Goal: Information Seeking & Learning: Learn about a topic

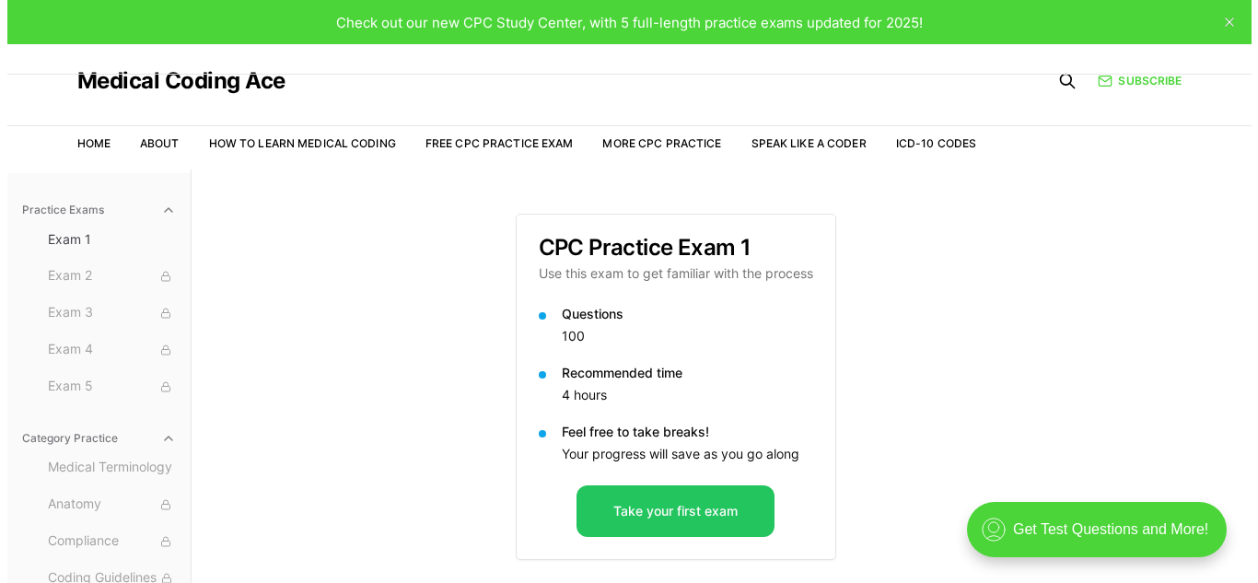
scroll to position [170, 0]
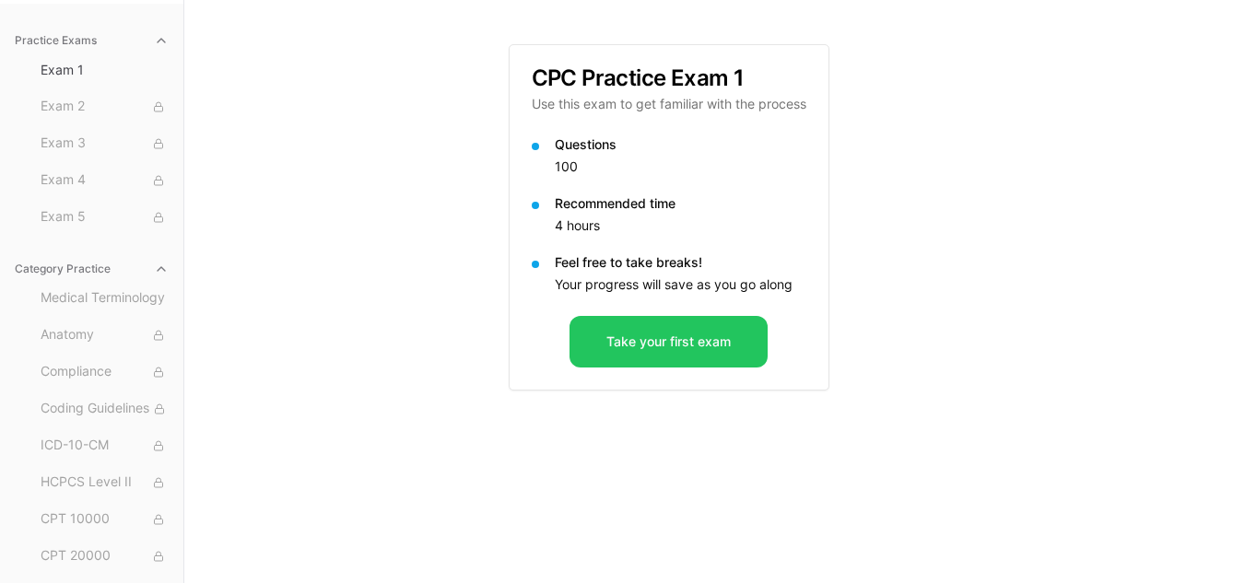
click at [618, 256] on p "Feel free to take breaks!" at bounding box center [680, 262] width 251 height 18
click at [669, 334] on button "Take your first exam" at bounding box center [668, 342] width 198 height 52
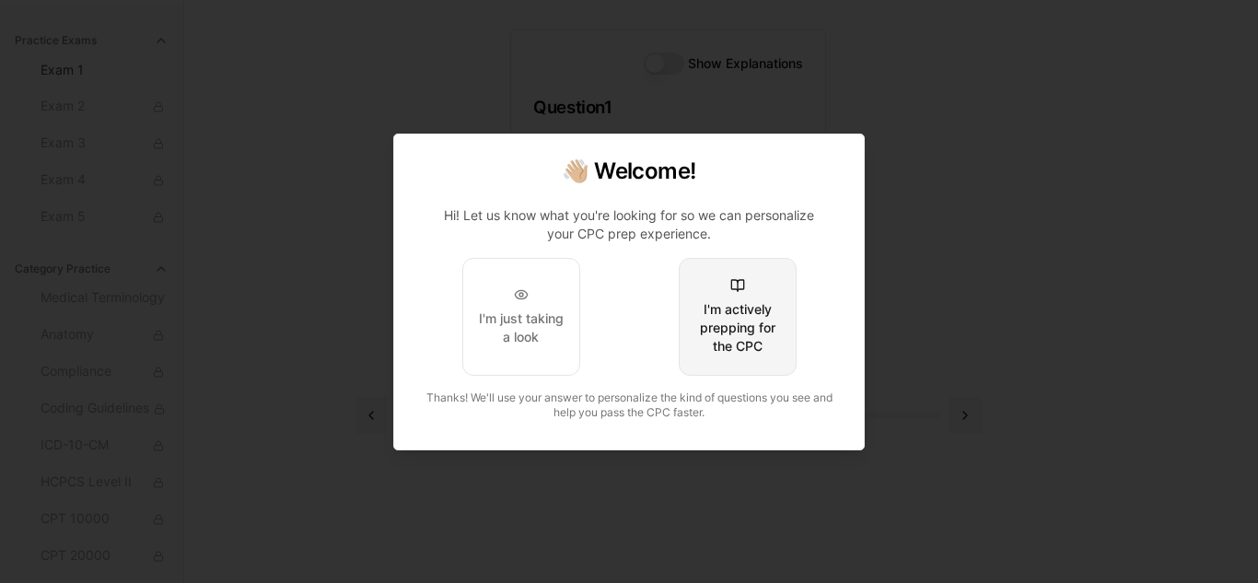
click at [745, 310] on div "I'm actively prepping for the CPC" at bounding box center [738, 327] width 87 height 55
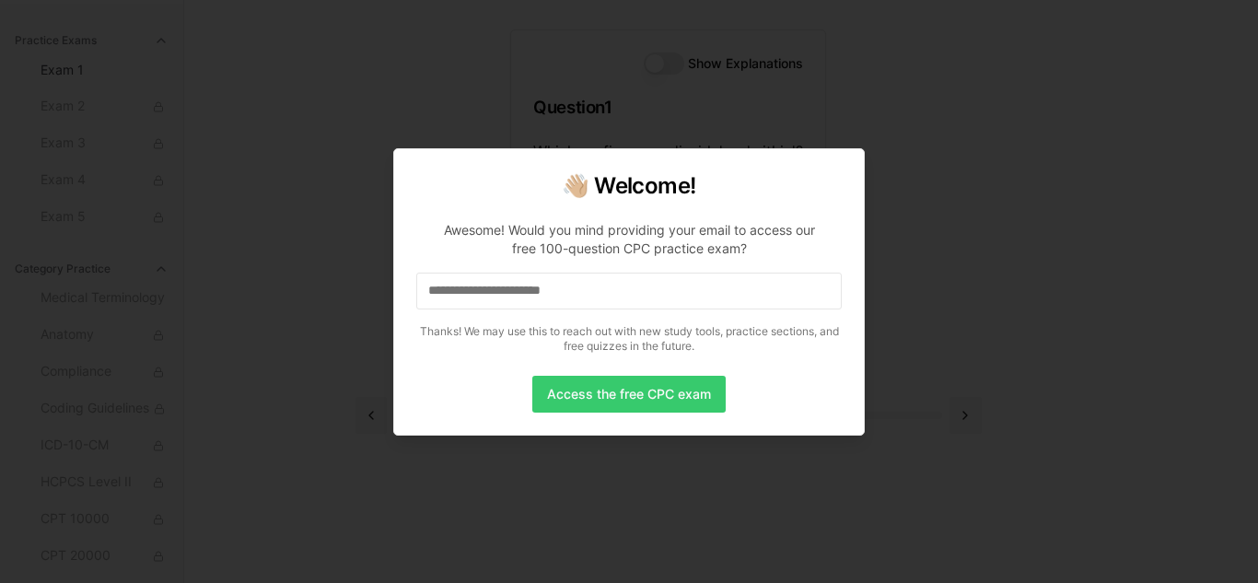
click at [640, 398] on button "Access the free CPC exam" at bounding box center [628, 394] width 193 height 37
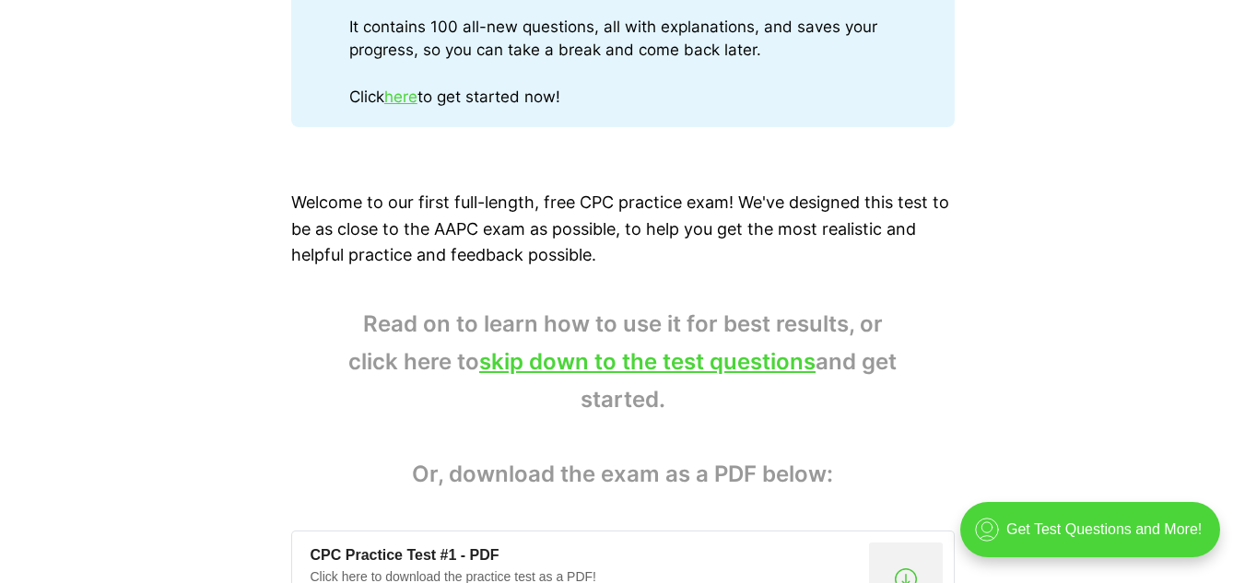
scroll to position [1080, 0]
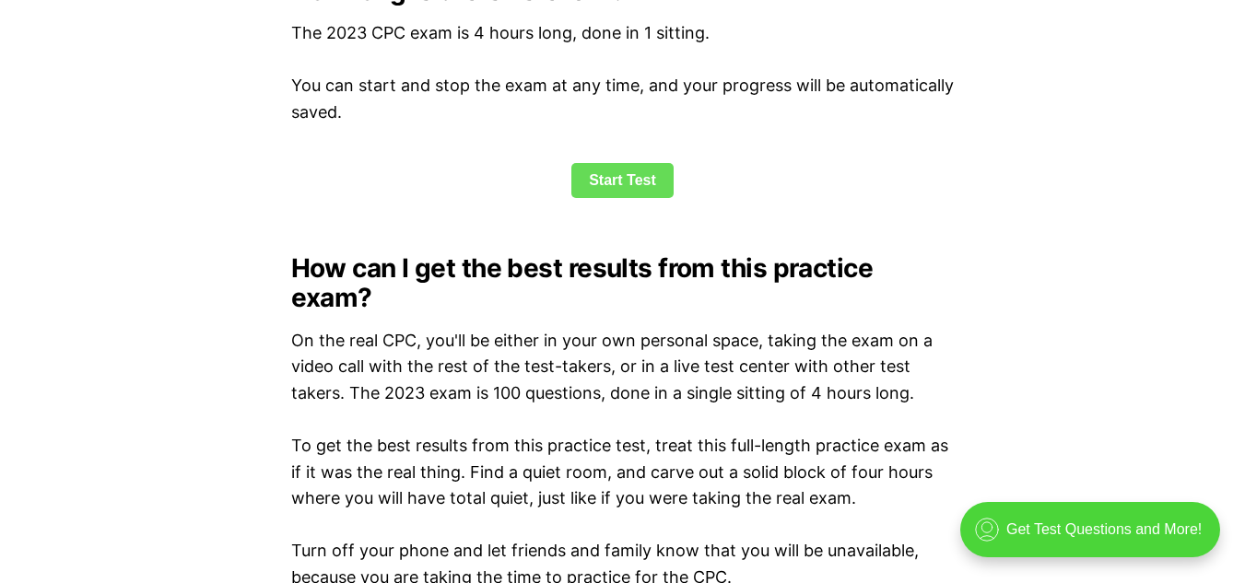
click at [597, 181] on link "Start Test" at bounding box center [622, 180] width 102 height 35
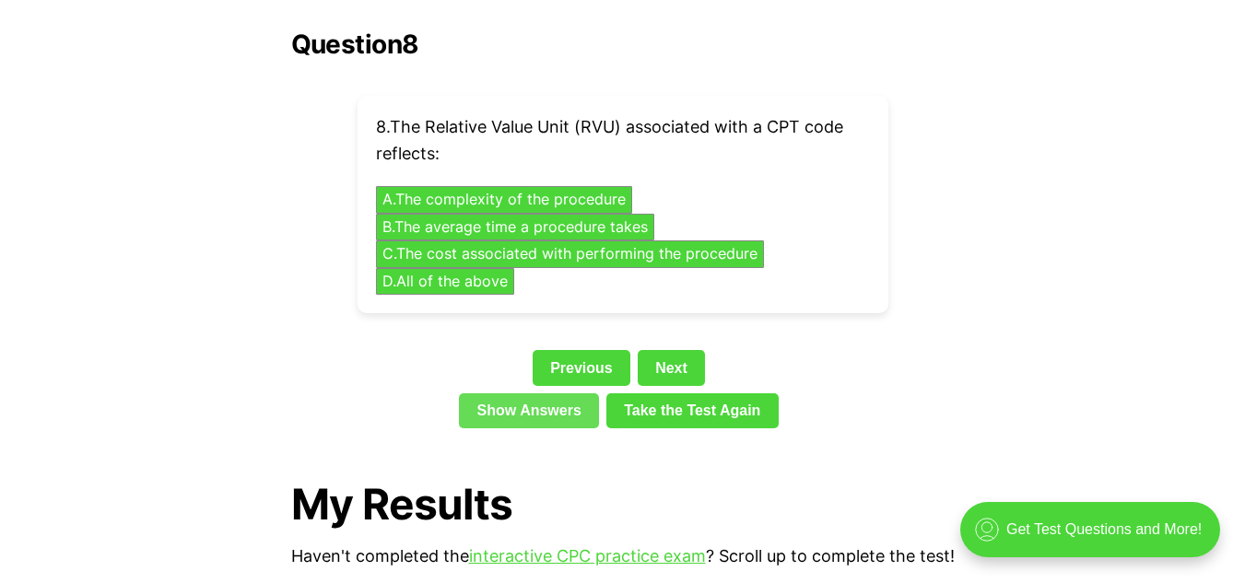
click at [509, 393] on link "Show Answers" at bounding box center [529, 410] width 140 height 35
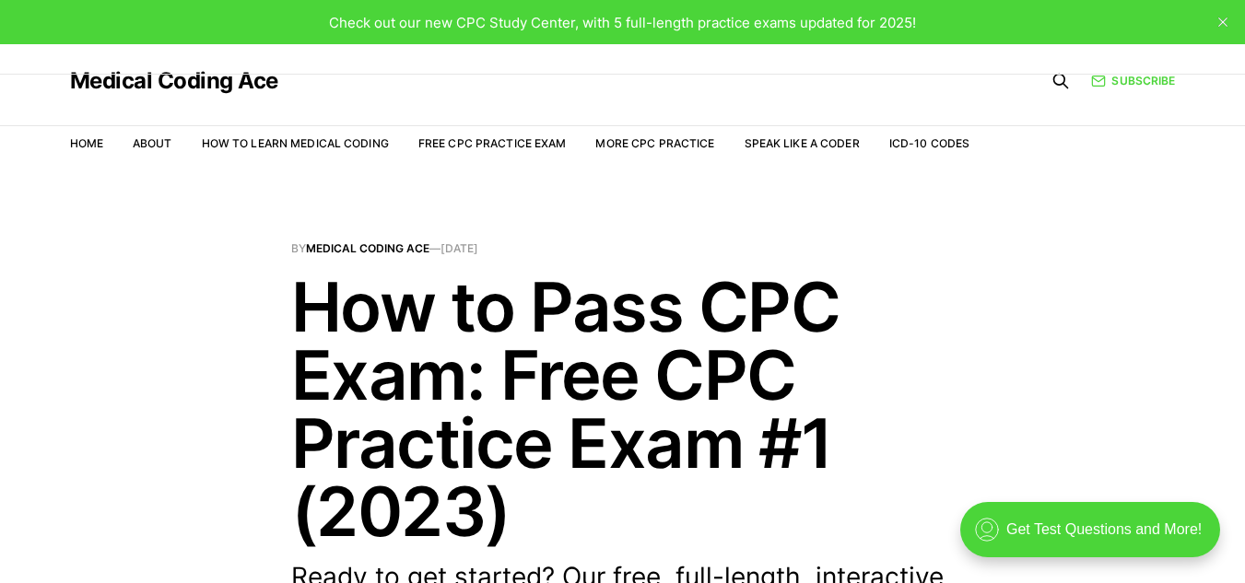
scroll to position [4222, 0]
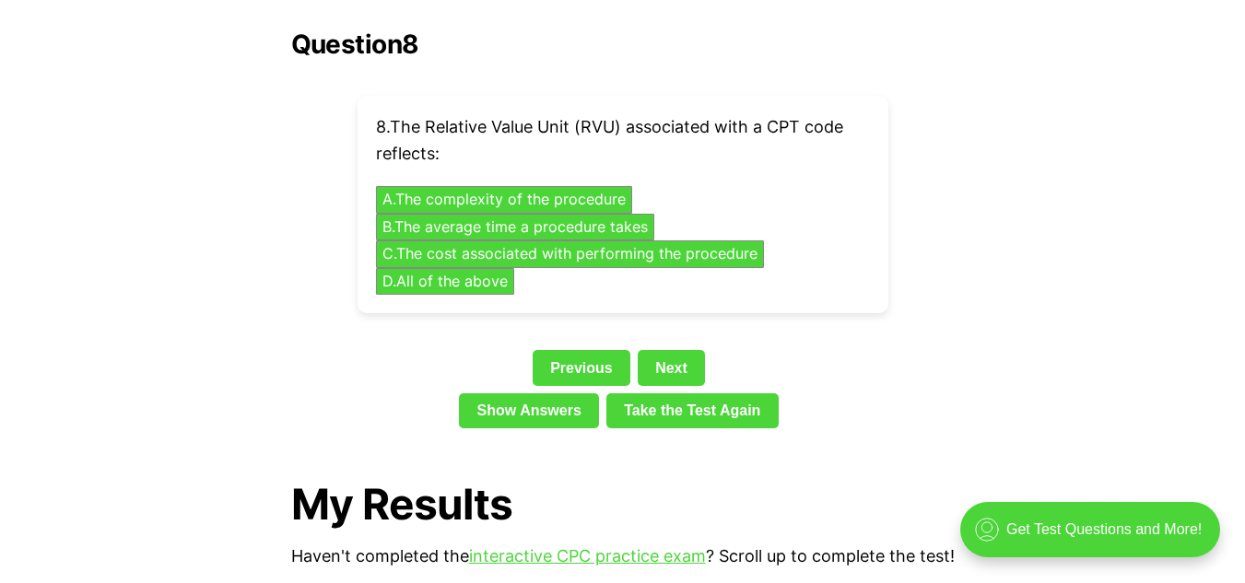
scroll to position [2574, 0]
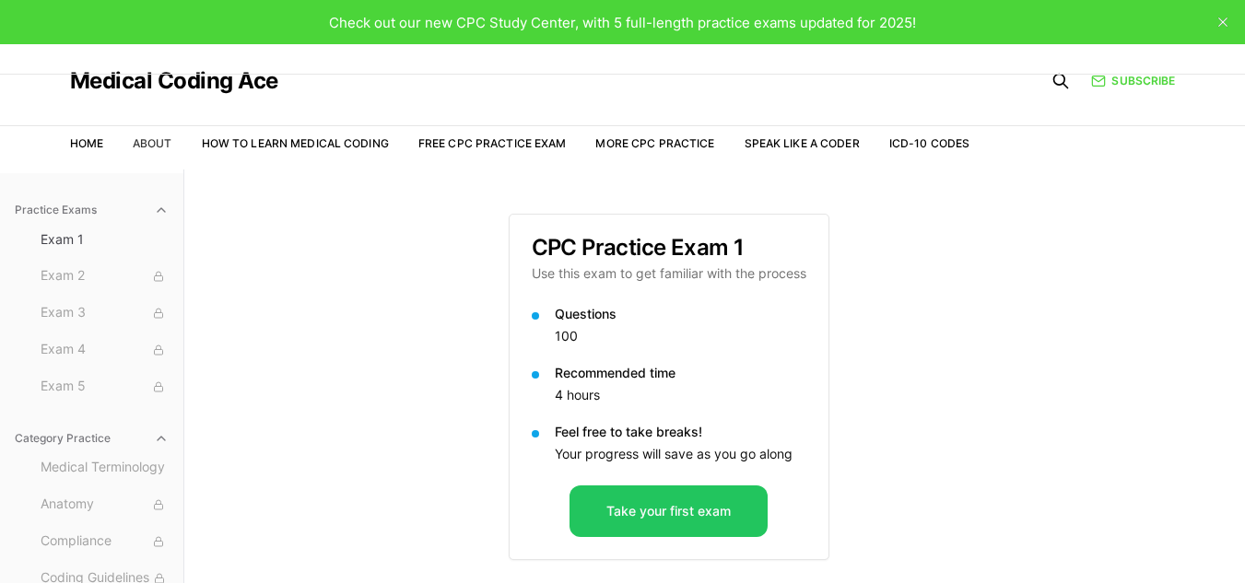
click at [153, 147] on link "About" at bounding box center [153, 143] width 40 height 14
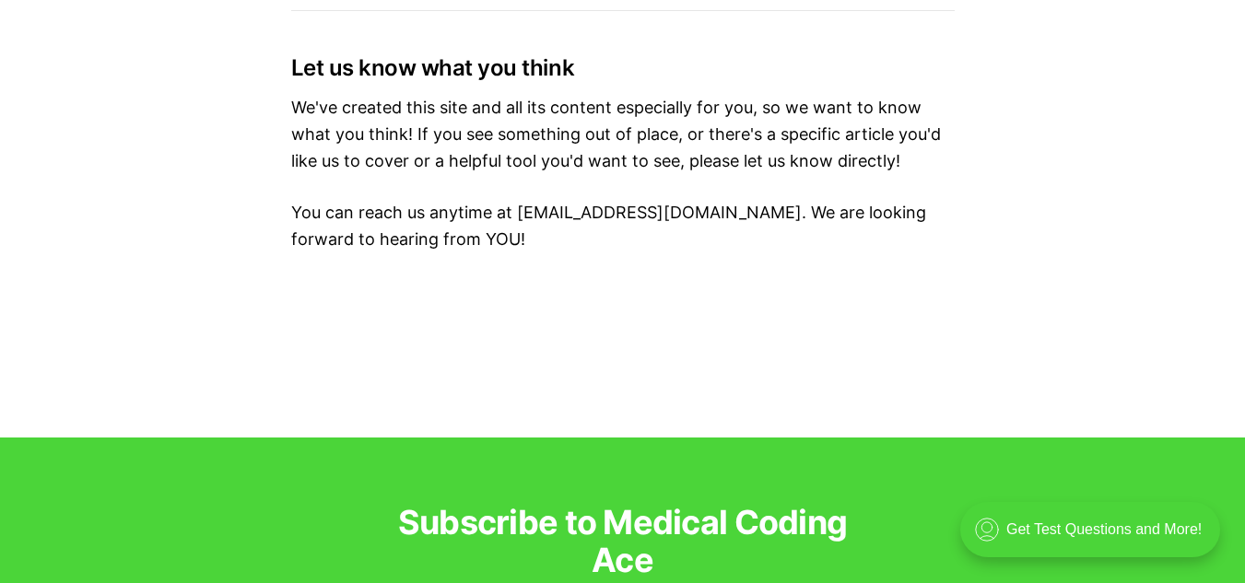
scroll to position [3686, 0]
